Goal: Check status: Check status

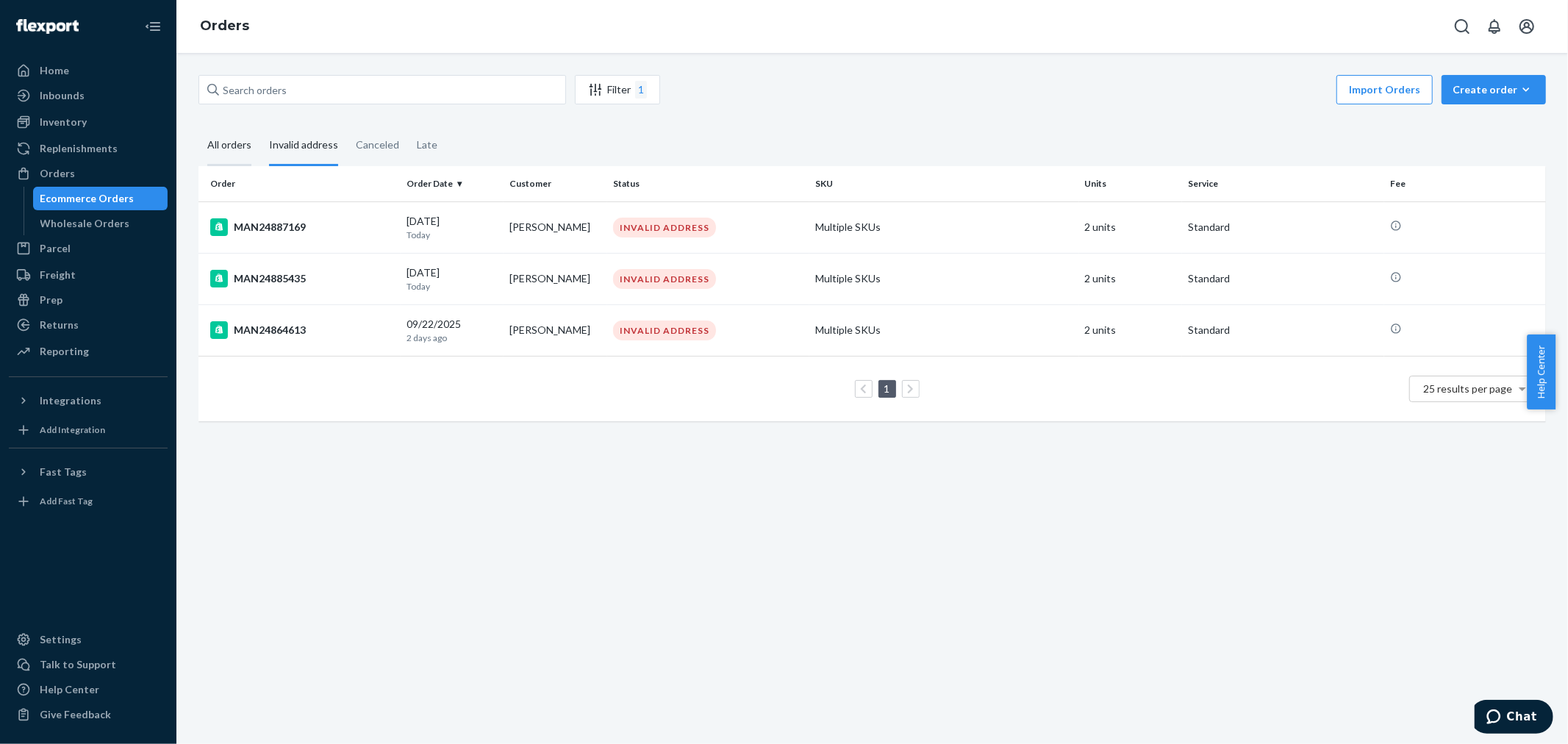
click at [222, 150] on div "All orders" at bounding box center [229, 145] width 44 height 41
click at [199, 126] on input "All orders" at bounding box center [199, 126] width 0 height 0
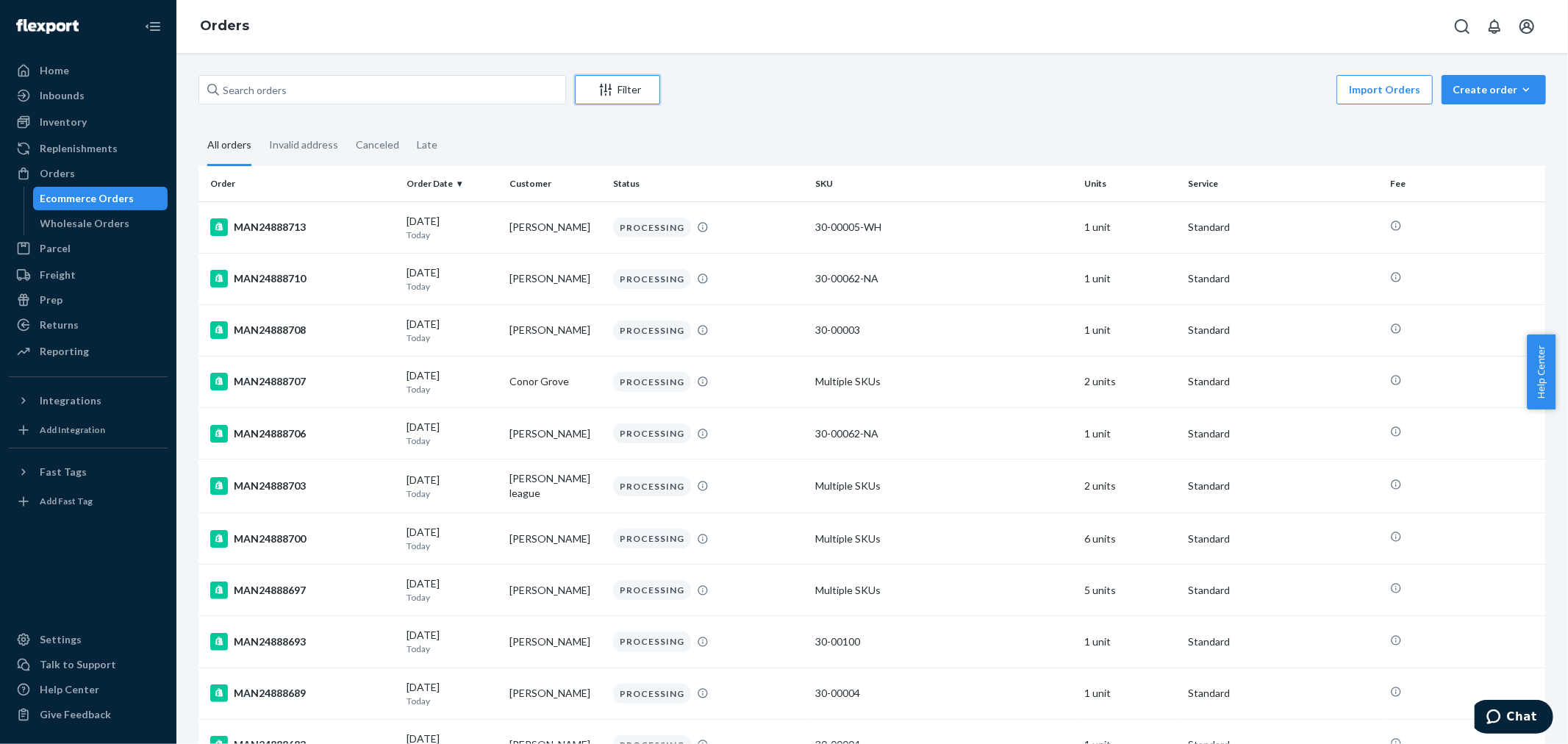
click at [607, 79] on button "Filter" at bounding box center [617, 89] width 86 height 29
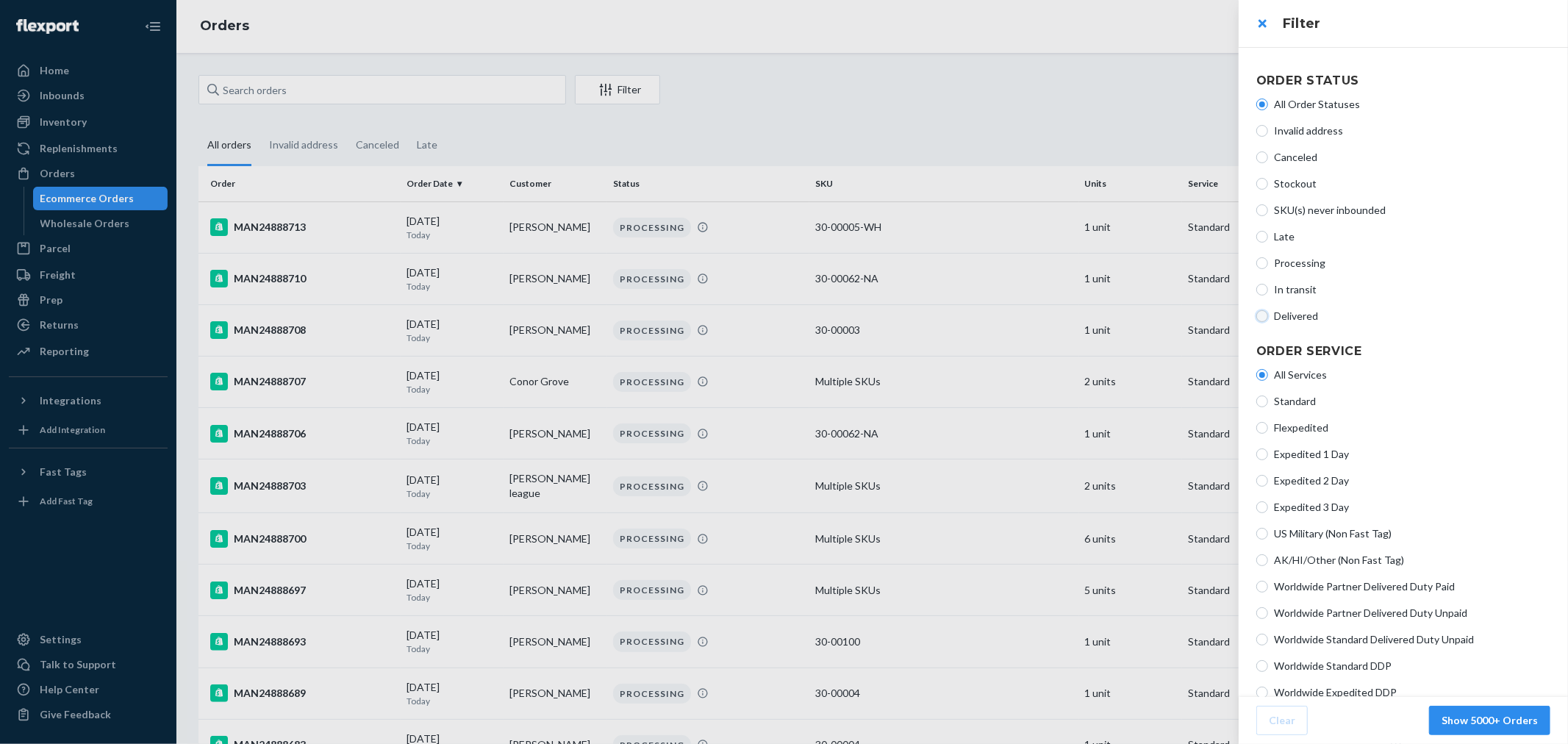
click at [1261, 314] on input "Delivered" at bounding box center [1262, 316] width 12 height 12
radio input "true"
radio input "false"
click at [1268, 287] on label "In transit" at bounding box center [1403, 290] width 294 height 15
click at [1268, 287] on input "In transit" at bounding box center [1262, 289] width 12 height 12
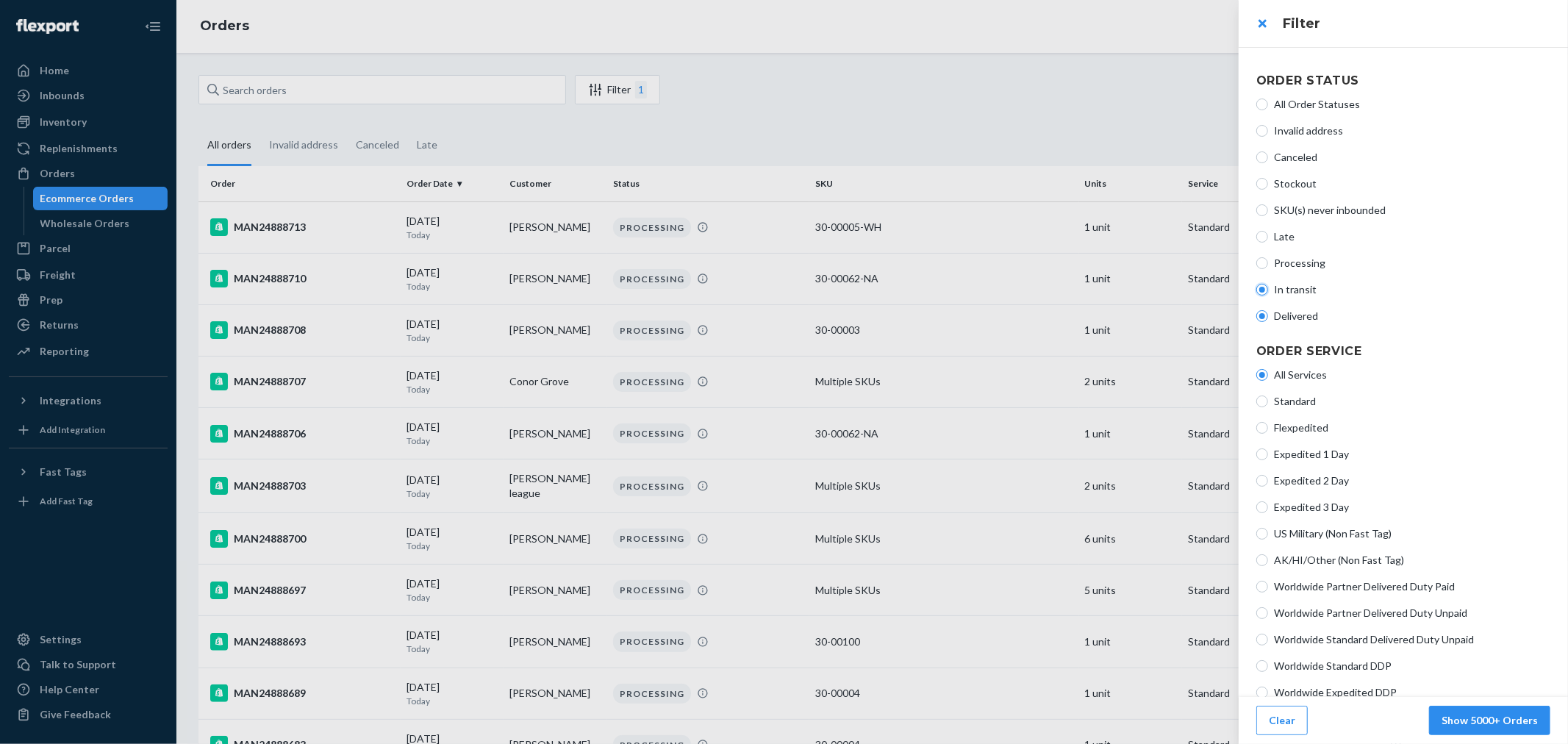
radio input "true"
radio input "false"
click at [1482, 722] on button "Show 4115 Orders" at bounding box center [1493, 720] width 115 height 29
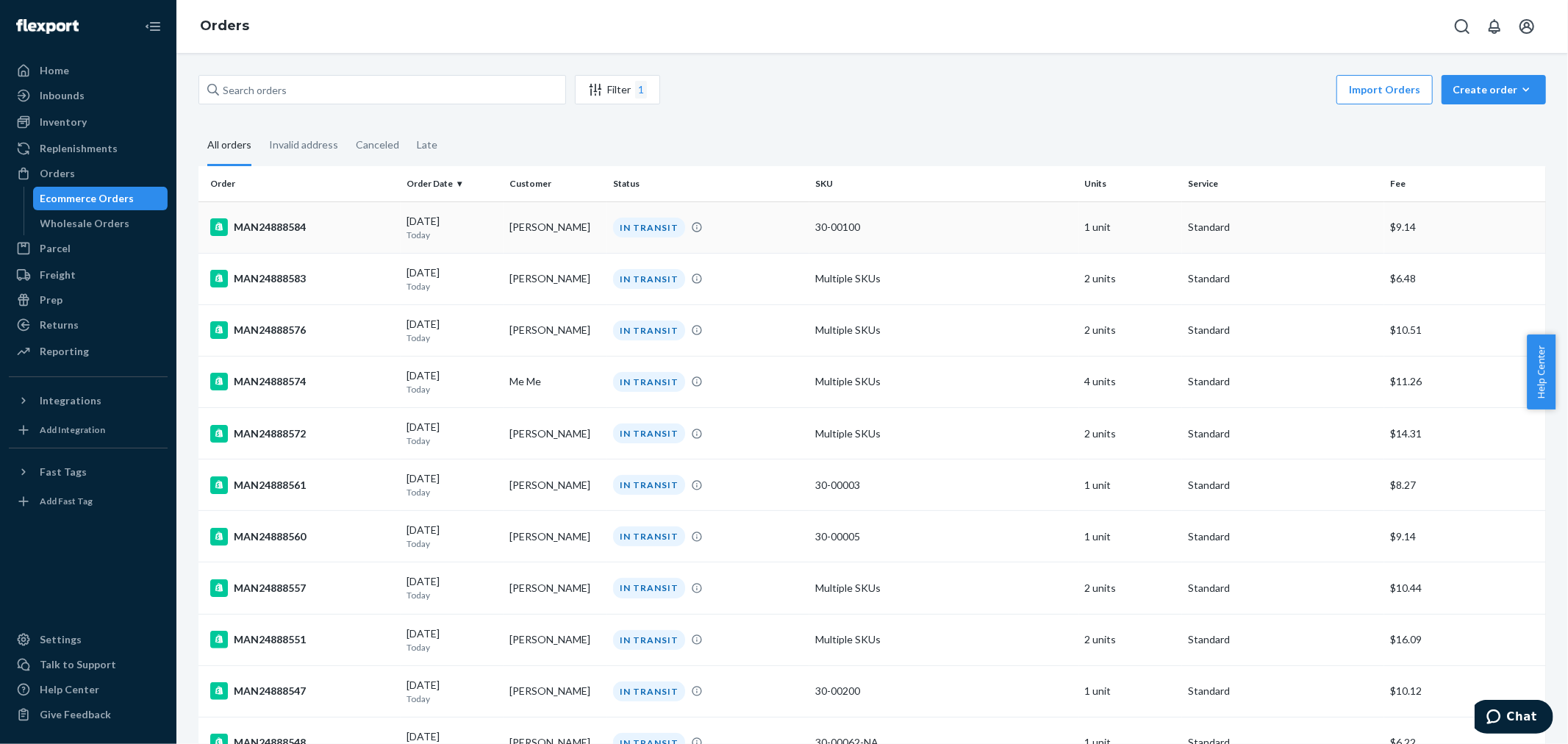
click at [291, 233] on div "MAN24888584" at bounding box center [302, 227] width 184 height 17
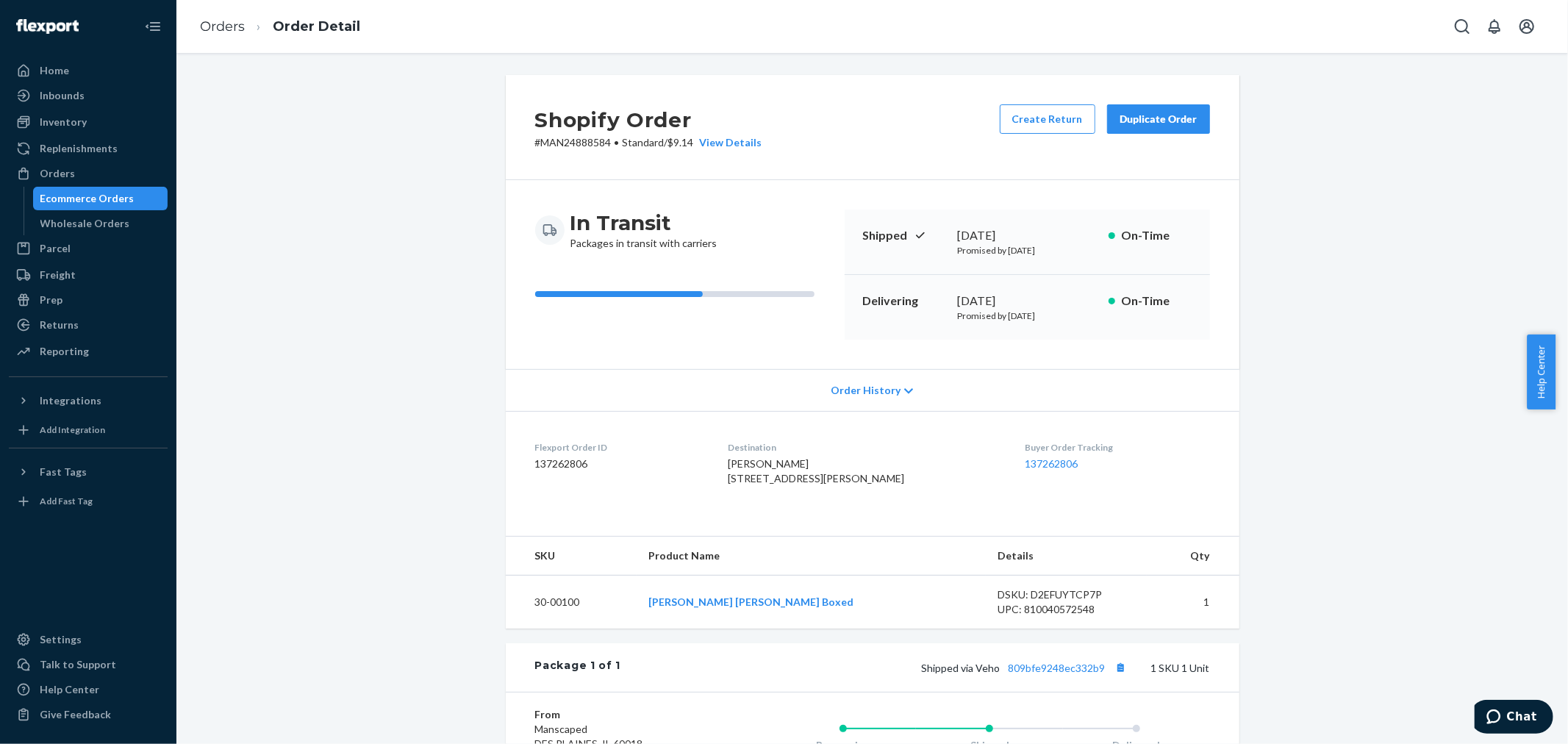
scroll to position [163, 0]
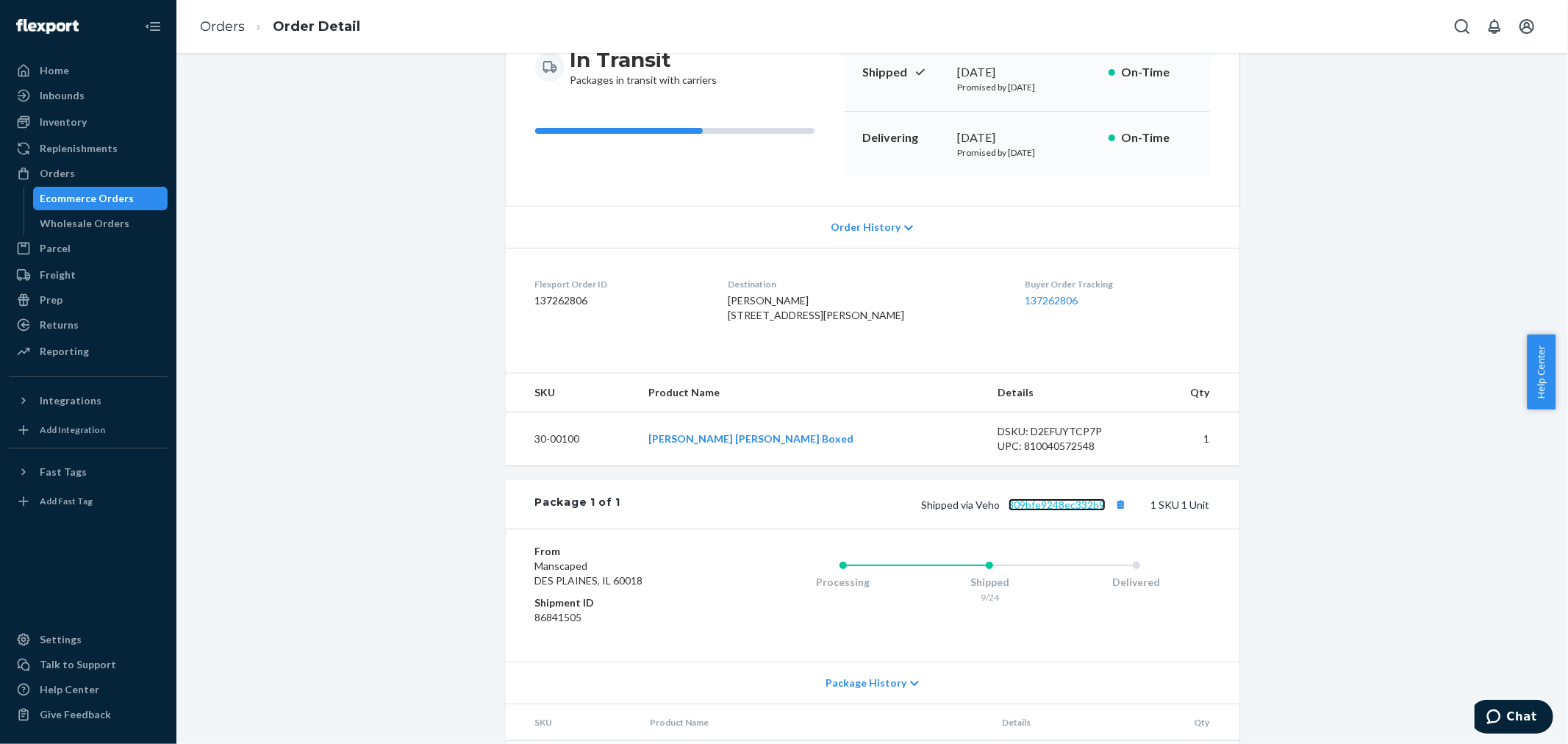
click at [1054, 511] on link "809bfe9248ec332b9" at bounding box center [1057, 505] width 97 height 12
click at [96, 353] on div "Reporting" at bounding box center [88, 351] width 156 height 21
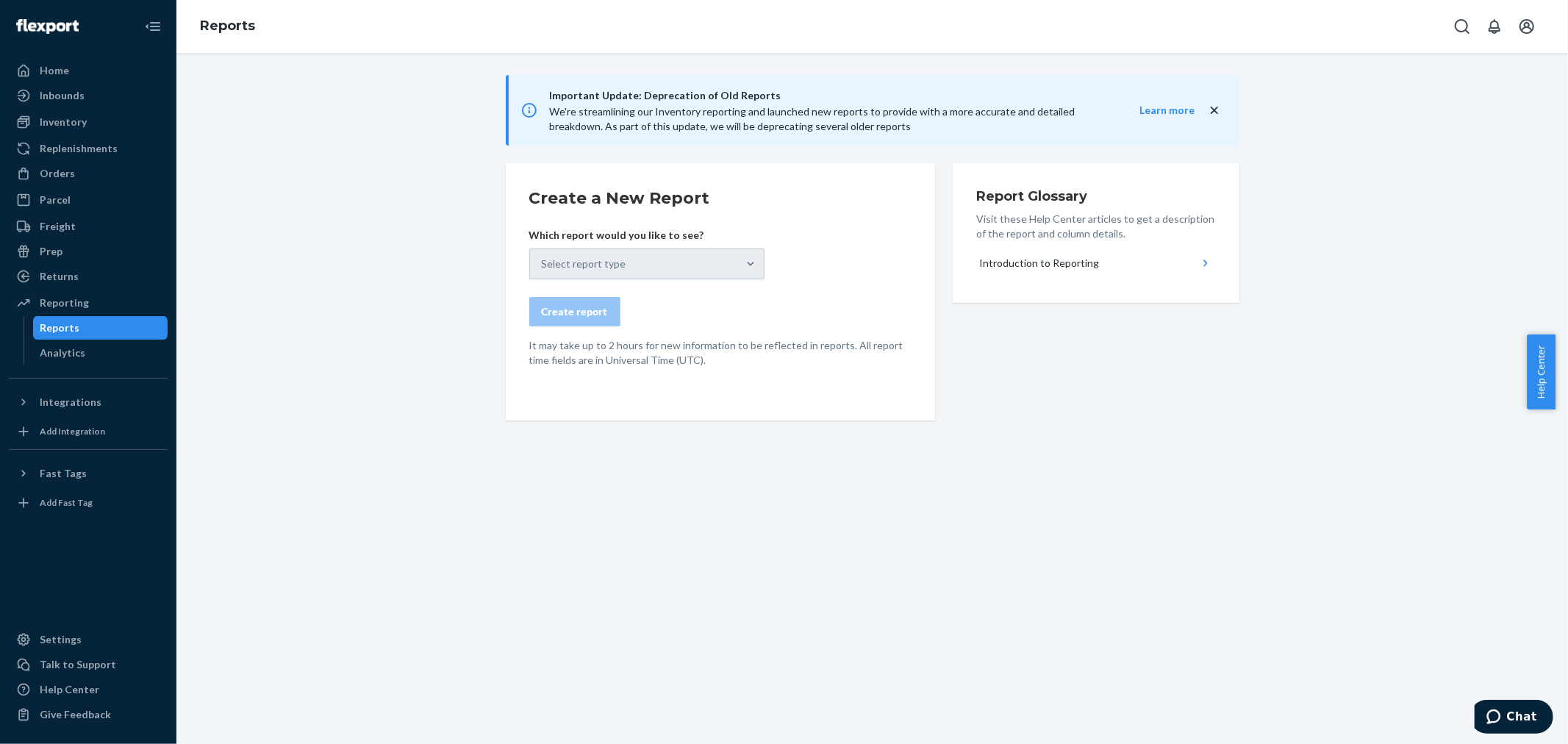
click at [631, 262] on div "Select report type" at bounding box center [646, 264] width 235 height 31
click at [1213, 106] on icon "close" at bounding box center [1214, 111] width 15 height 15
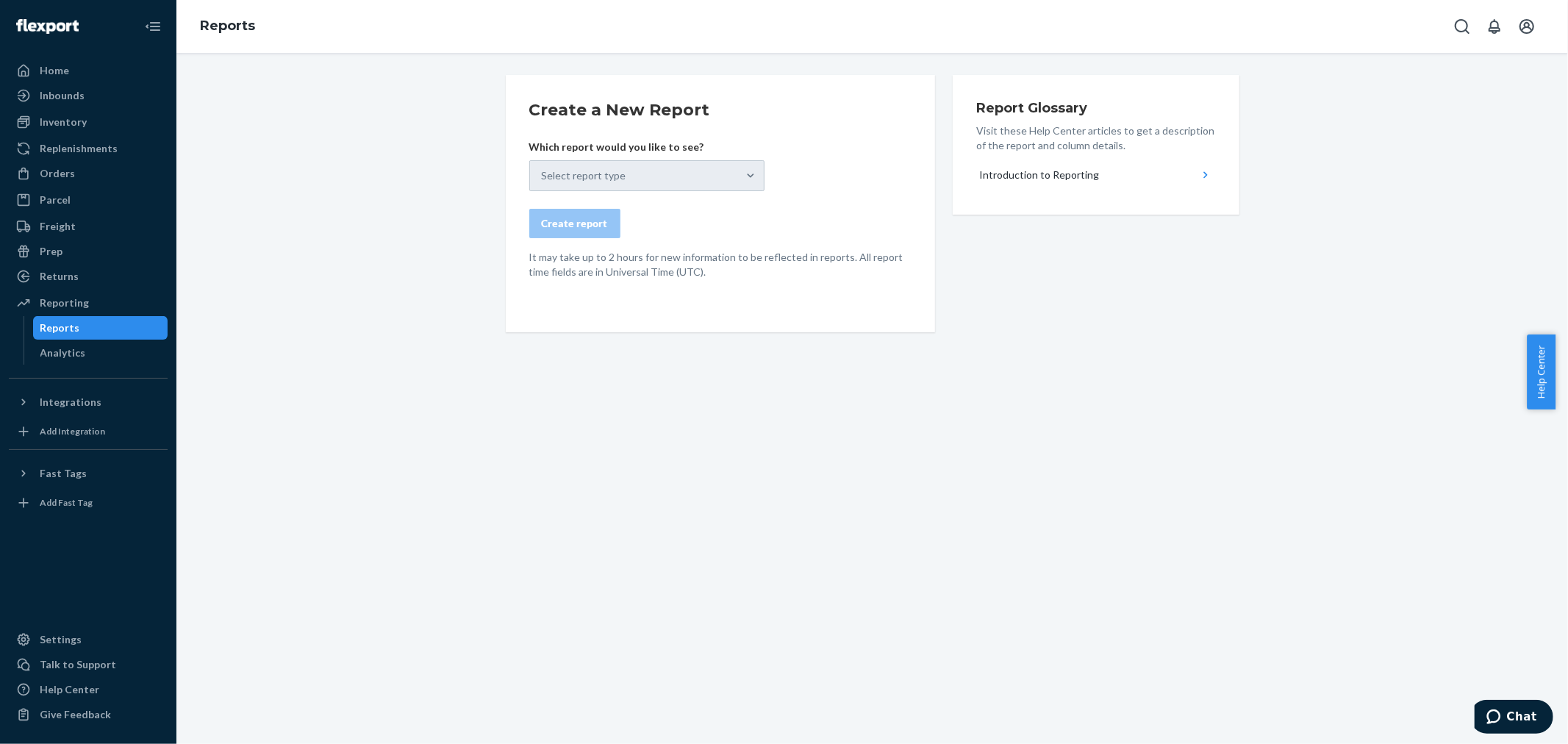
click at [637, 181] on div "Select report type" at bounding box center [646, 175] width 235 height 31
click at [610, 450] on div "Create a New Report Which report would you like to see? Select report type Crea…" at bounding box center [872, 295] width 1369 height 441
click at [1054, 170] on div "Introduction to Reporting" at bounding box center [1039, 175] width 120 height 15
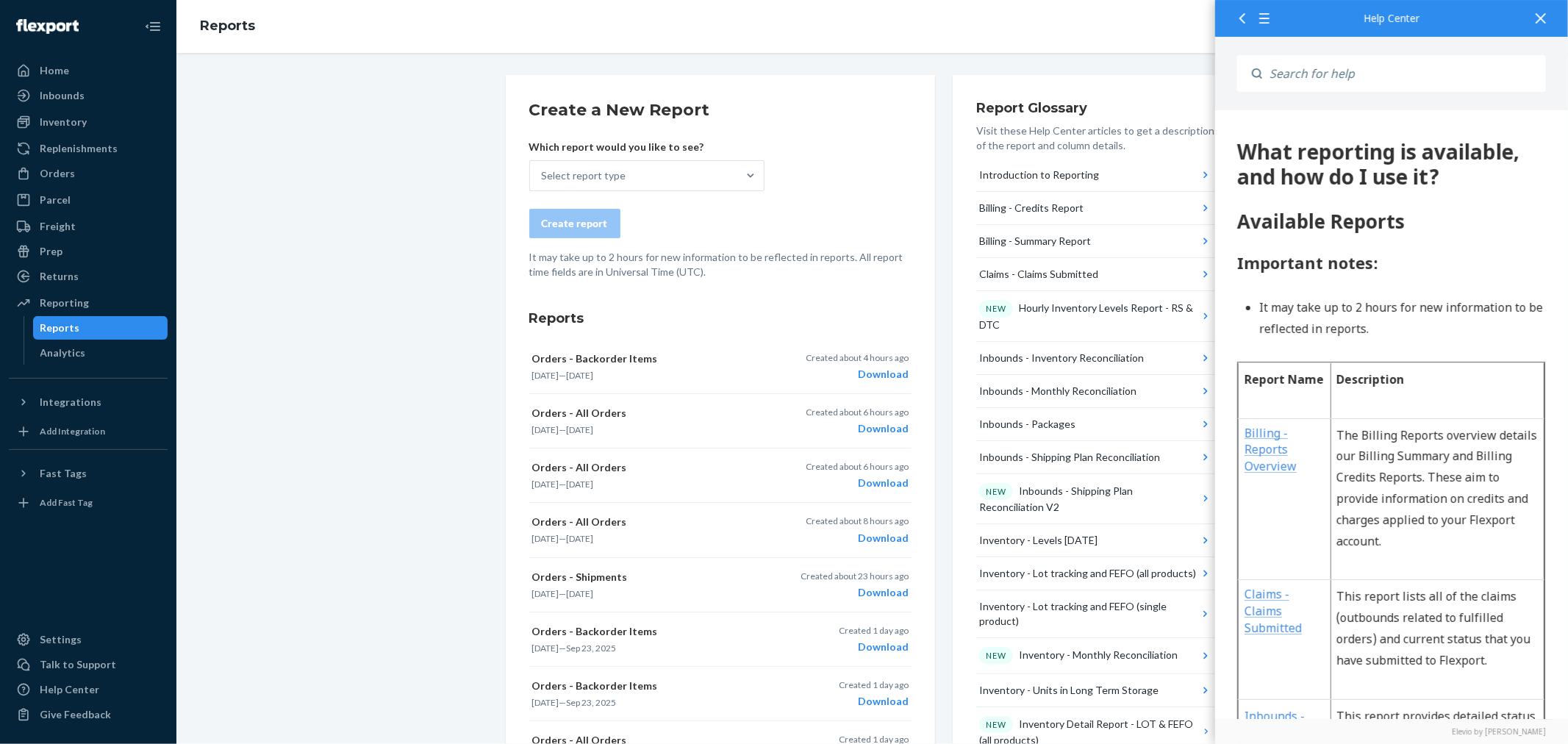
click at [1546, 12] on div at bounding box center [1541, 17] width 32 height 36
